Goal: Complete application form

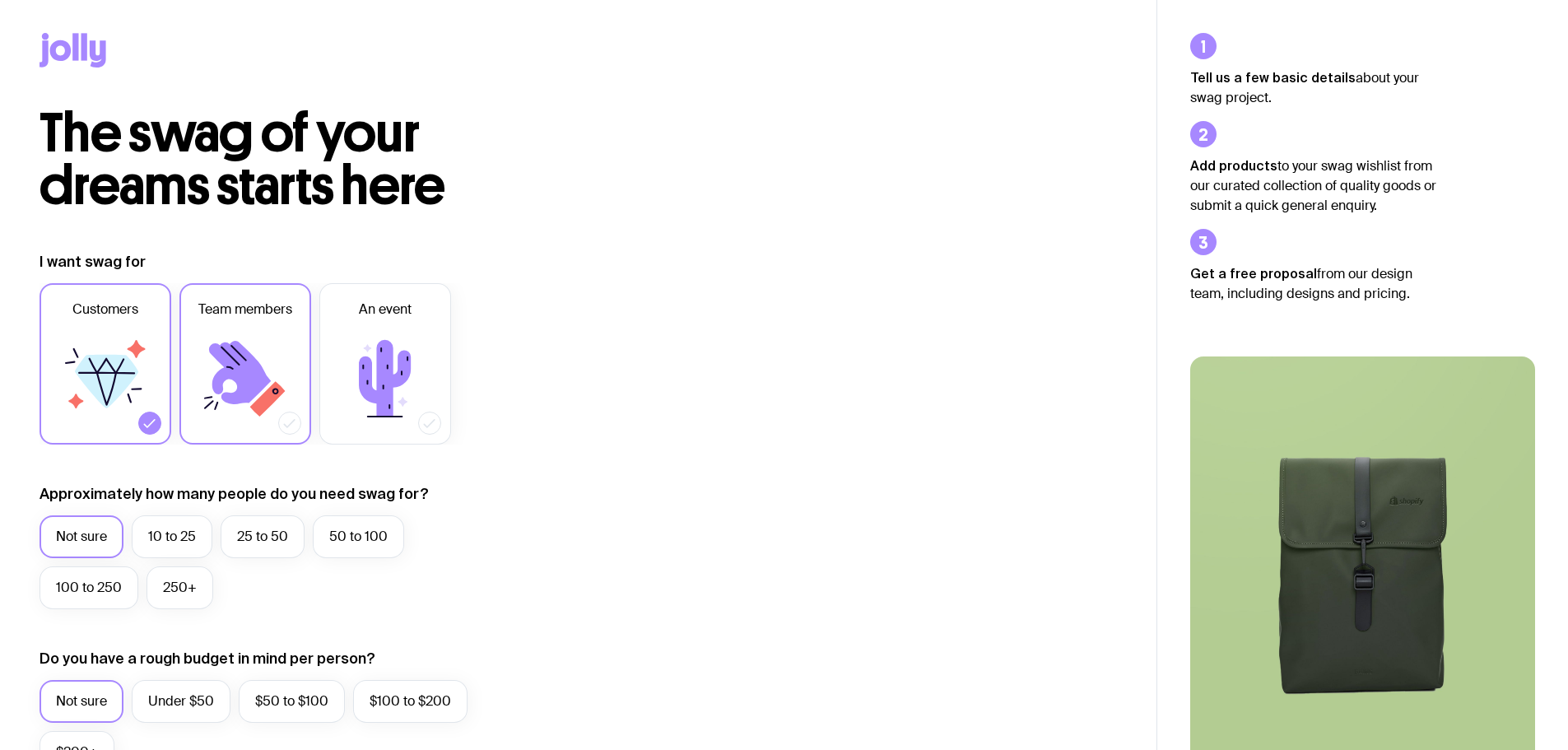
click at [245, 356] on icon at bounding box center [239, 371] width 61 height 63
click at [0, 0] on input "Team members" at bounding box center [0, 0] width 0 height 0
click at [115, 345] on icon at bounding box center [105, 378] width 99 height 99
click at [0, 0] on input "Customers" at bounding box center [0, 0] width 0 height 0
click at [162, 536] on label "10 to 25" at bounding box center [172, 537] width 81 height 43
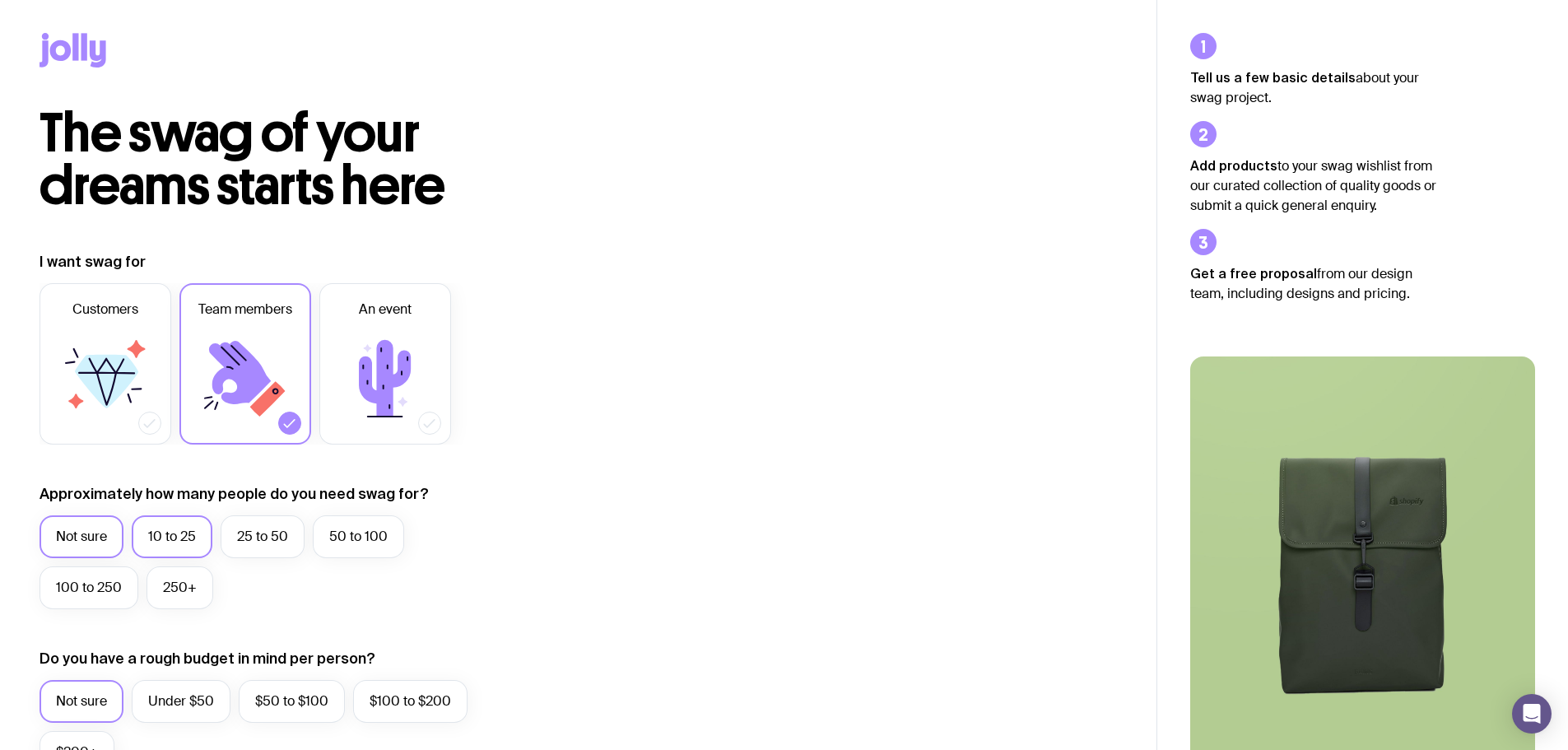
click at [0, 0] on input "10 to 25" at bounding box center [0, 0] width 0 height 0
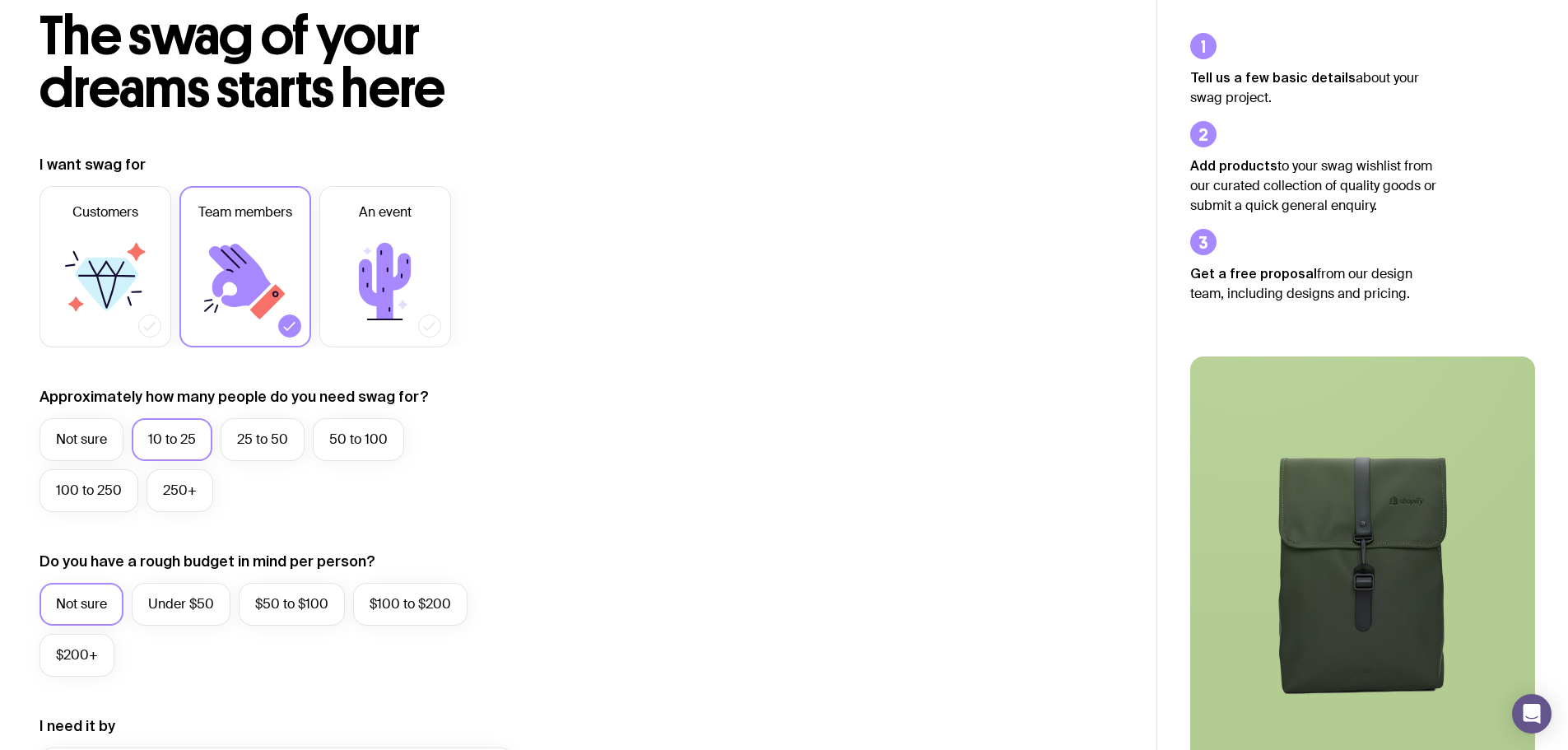
scroll to position [247, 0]
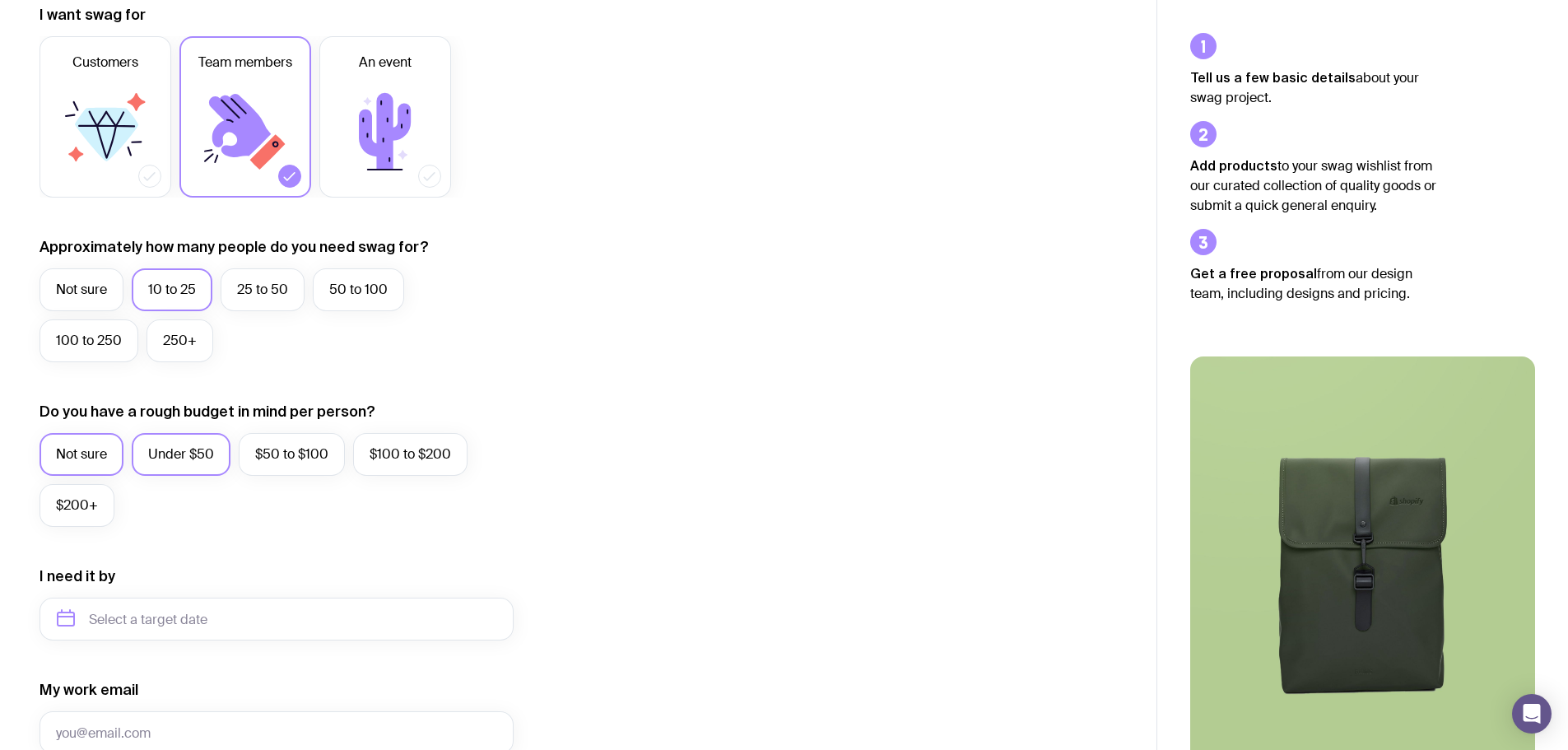
click at [185, 449] on label "Under $50" at bounding box center [180, 454] width 99 height 43
click at [0, 0] on input "Under $50" at bounding box center [0, 0] width 0 height 0
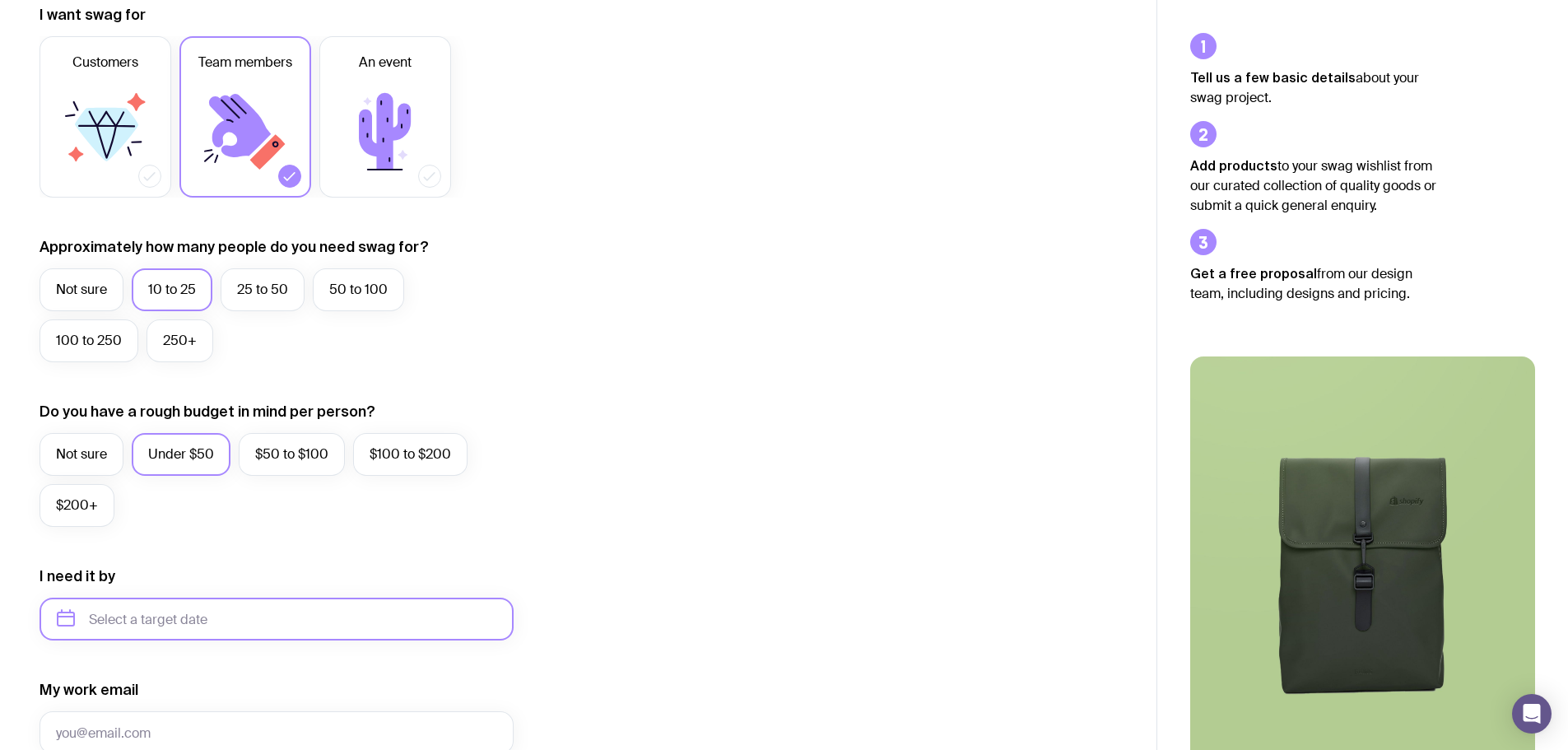
click at [159, 616] on input "text" at bounding box center [276, 618] width 474 height 43
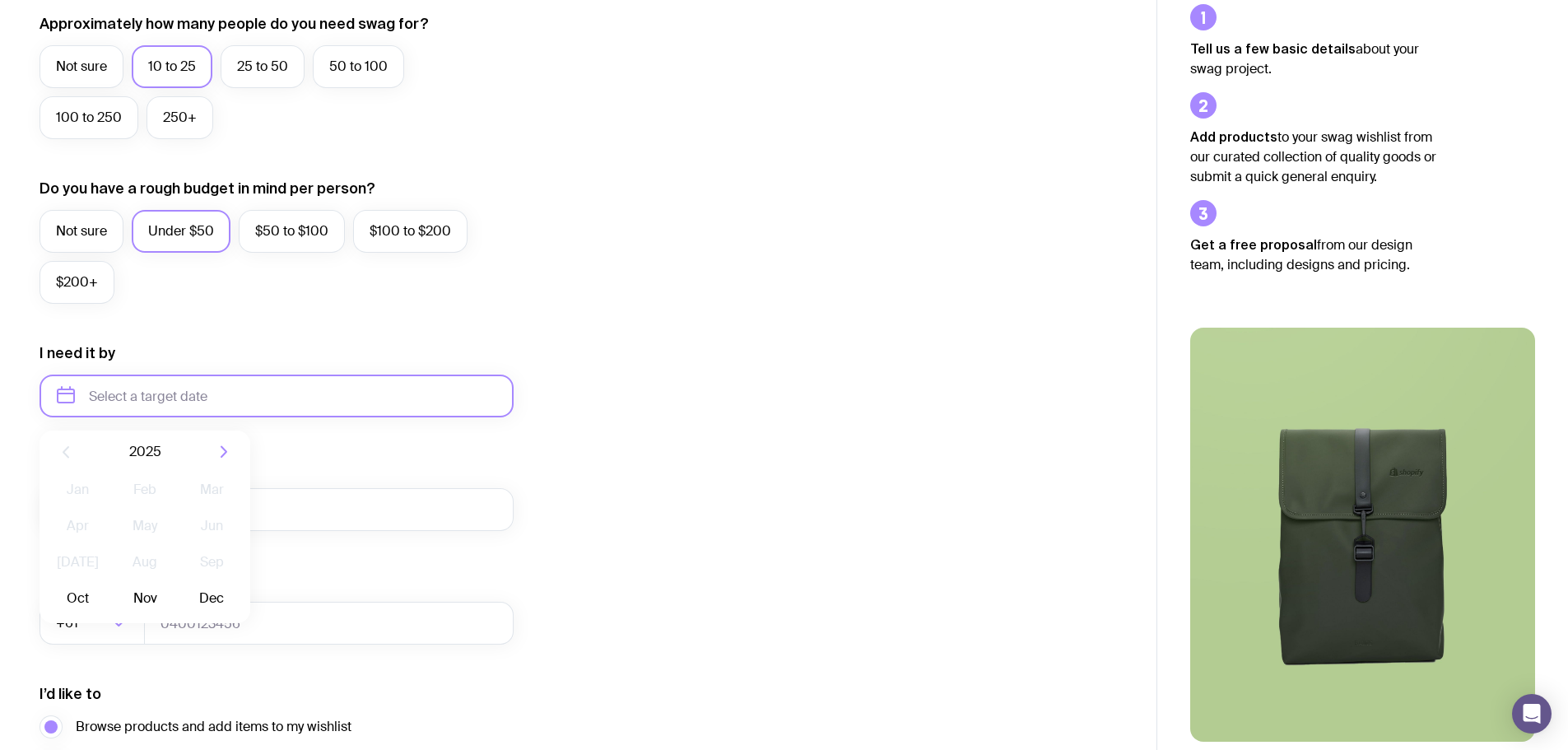
scroll to position [494, 0]
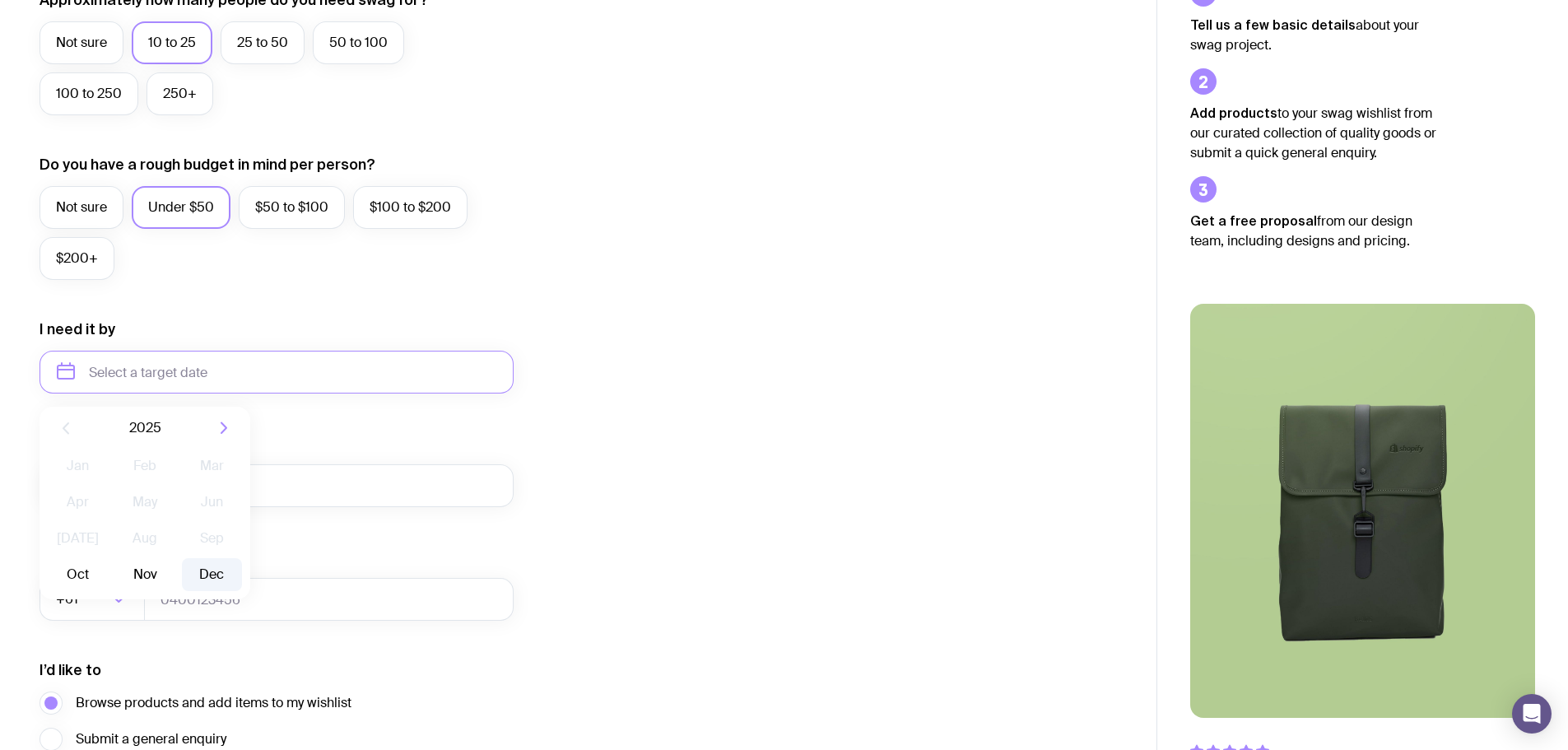
click at [212, 574] on button "Dec" at bounding box center [212, 574] width 60 height 33
type input "[DATE]"
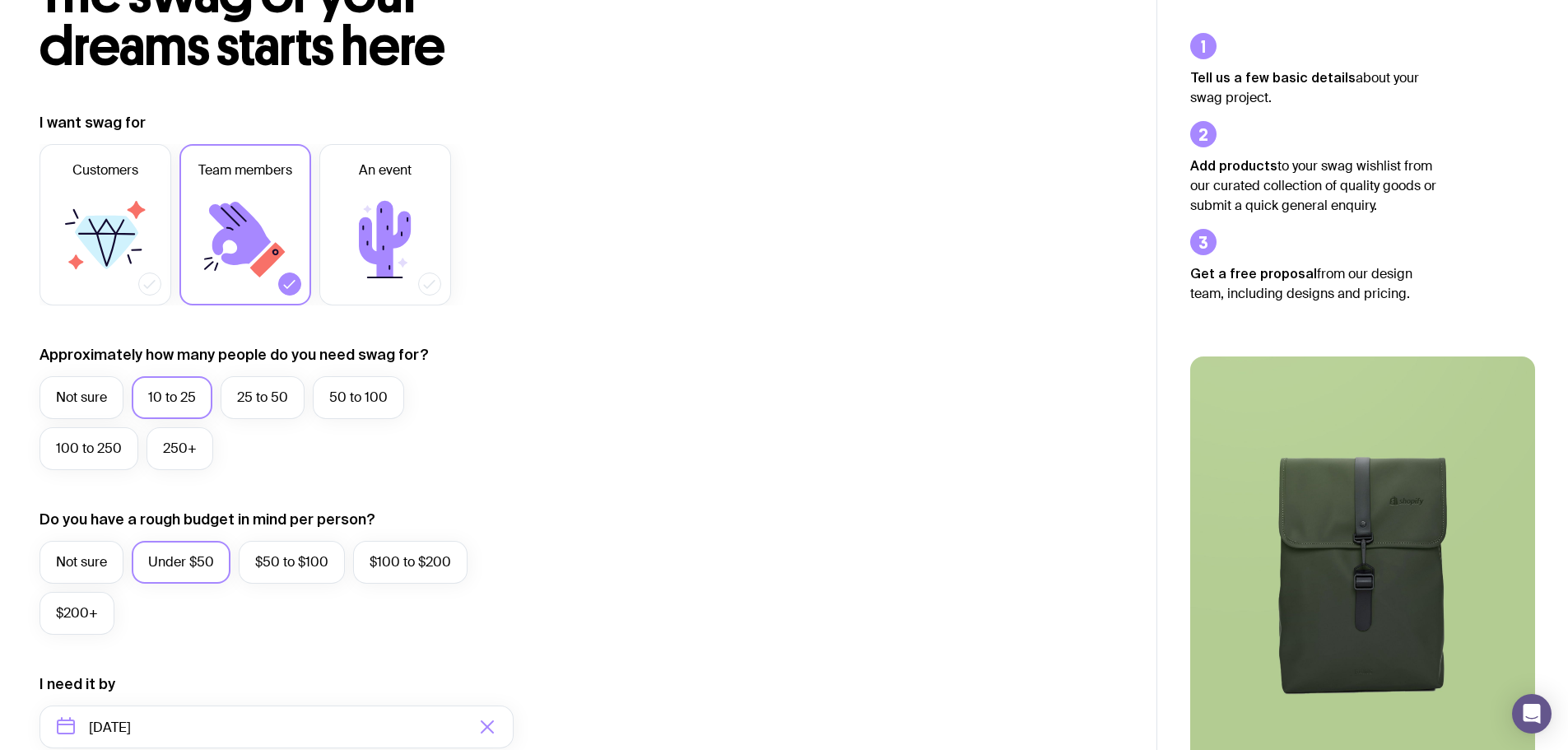
scroll to position [0, 0]
